Goal: Information Seeking & Learning: Learn about a topic

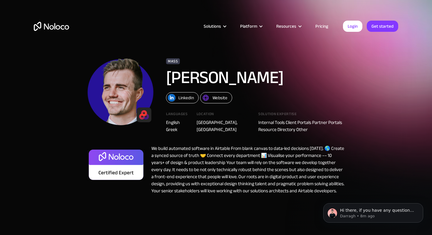
click at [222, 94] on div "Website" at bounding box center [220, 98] width 15 height 8
click at [59, 29] on img "home" at bounding box center [51, 26] width 35 height 9
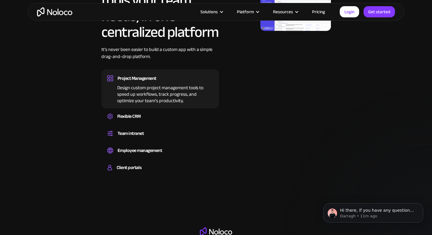
scroll to position [369, 0]
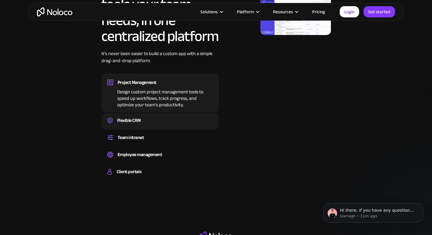
click at [124, 120] on div "Flexible CRM" at bounding box center [129, 120] width 24 height 9
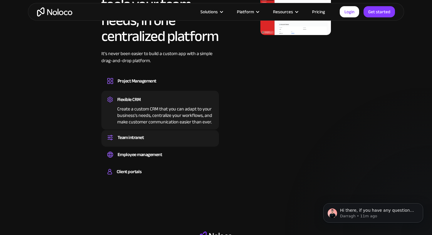
click at [124, 142] on div "Set up a central space for your team to collaborate, share information, and sta…" at bounding box center [160, 143] width 106 height 2
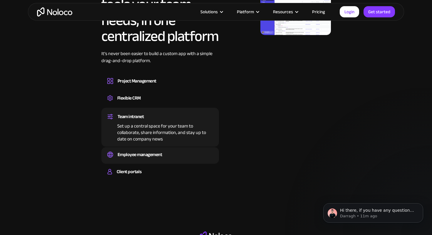
click at [127, 152] on div "Employee management" at bounding box center [140, 154] width 45 height 9
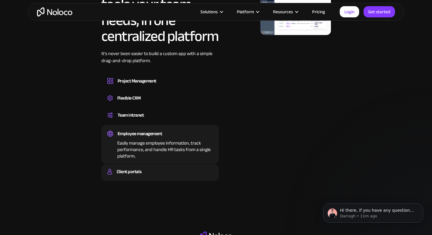
click at [127, 168] on div "Client portals" at bounding box center [129, 171] width 25 height 9
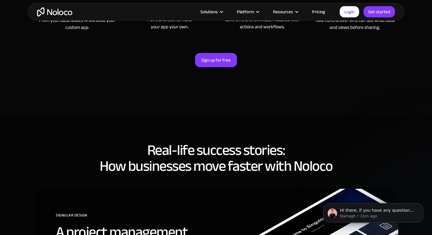
scroll to position [1810, 0]
